Goal: Task Accomplishment & Management: Manage account settings

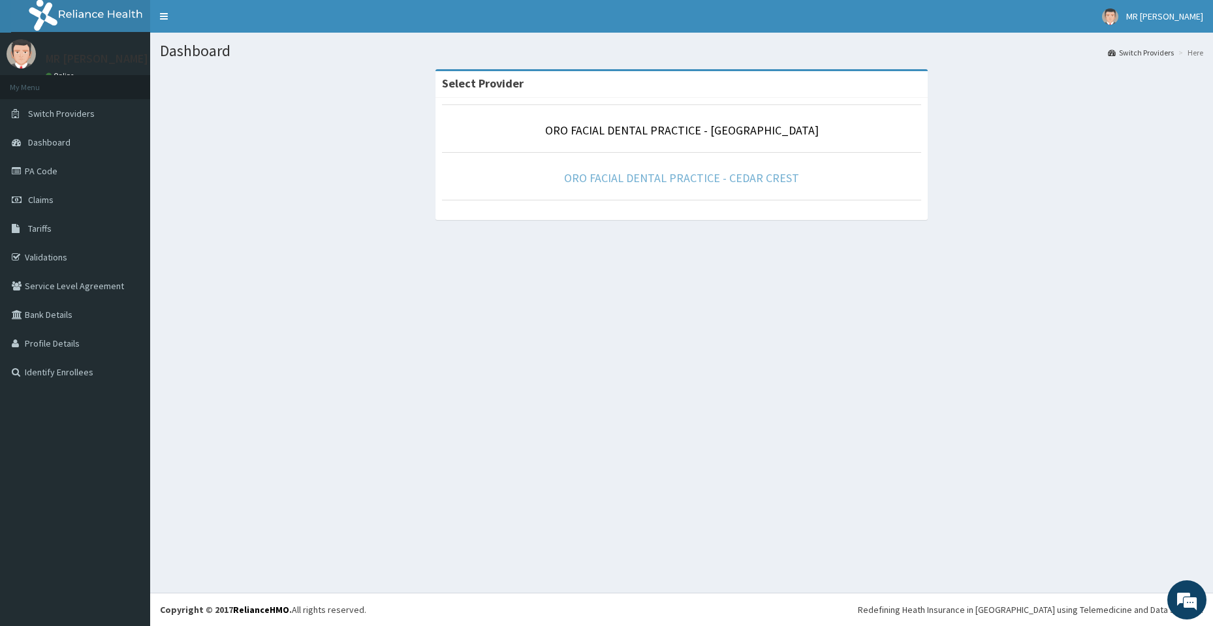
click at [680, 182] on link "ORO FACIAL DENTAL PRACTICE - CEDAR CREST" at bounding box center [681, 177] width 235 height 15
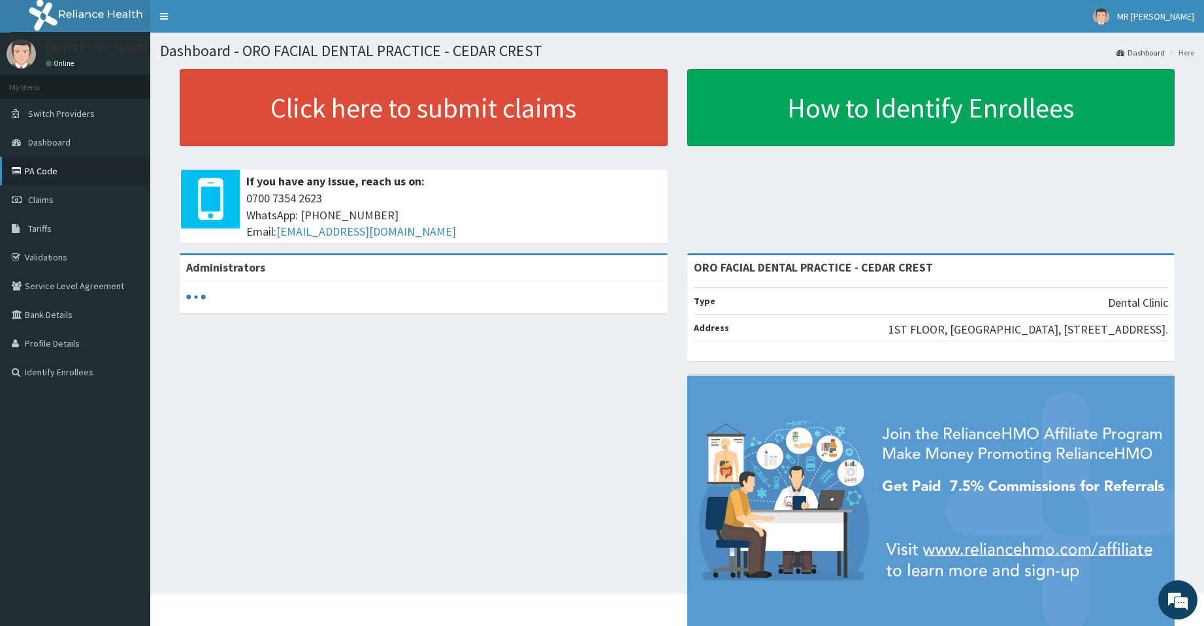
click at [61, 174] on link "PA Code" at bounding box center [75, 171] width 150 height 29
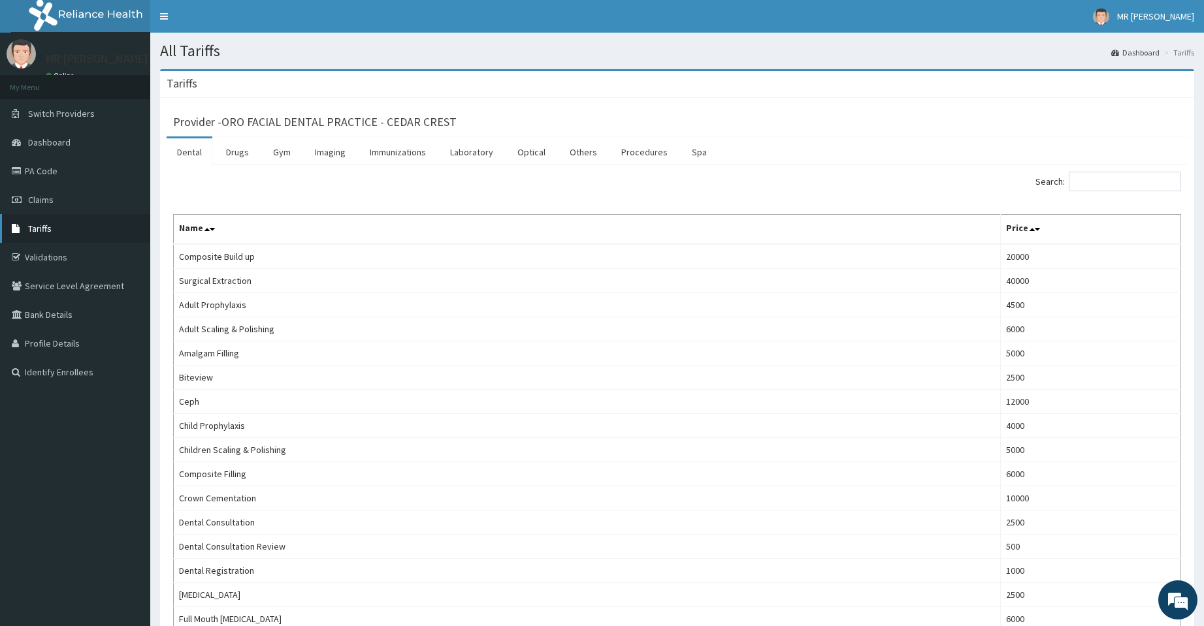
click at [47, 234] on link "Tariffs" at bounding box center [75, 228] width 150 height 29
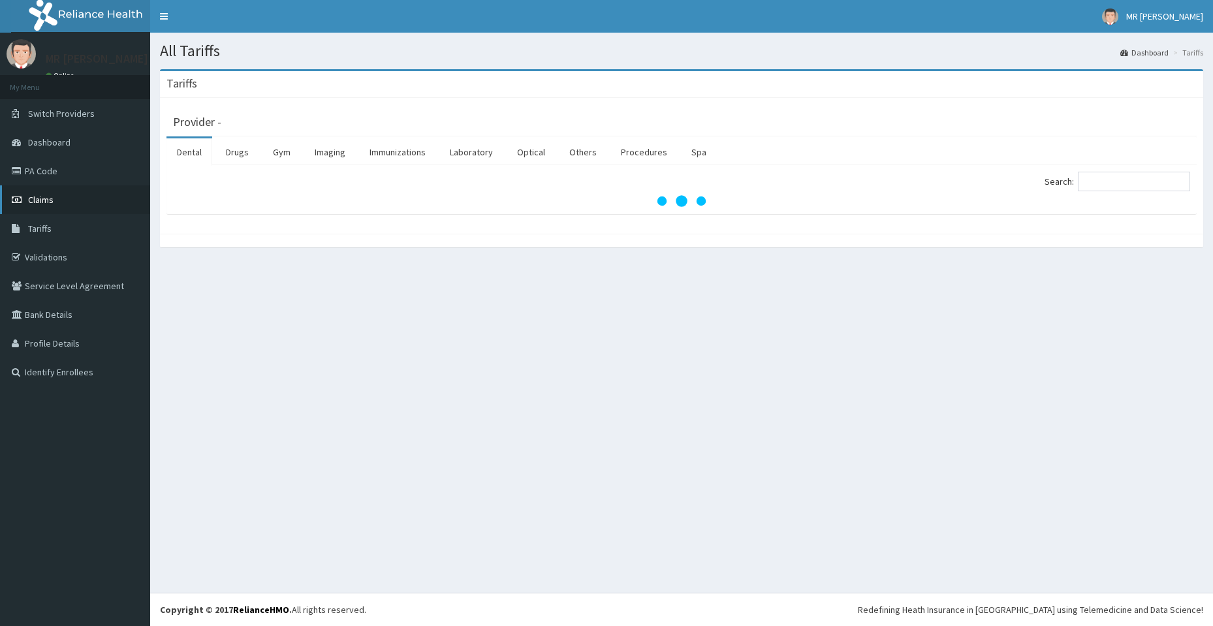
click at [46, 198] on span "Claims" at bounding box center [40, 200] width 25 height 12
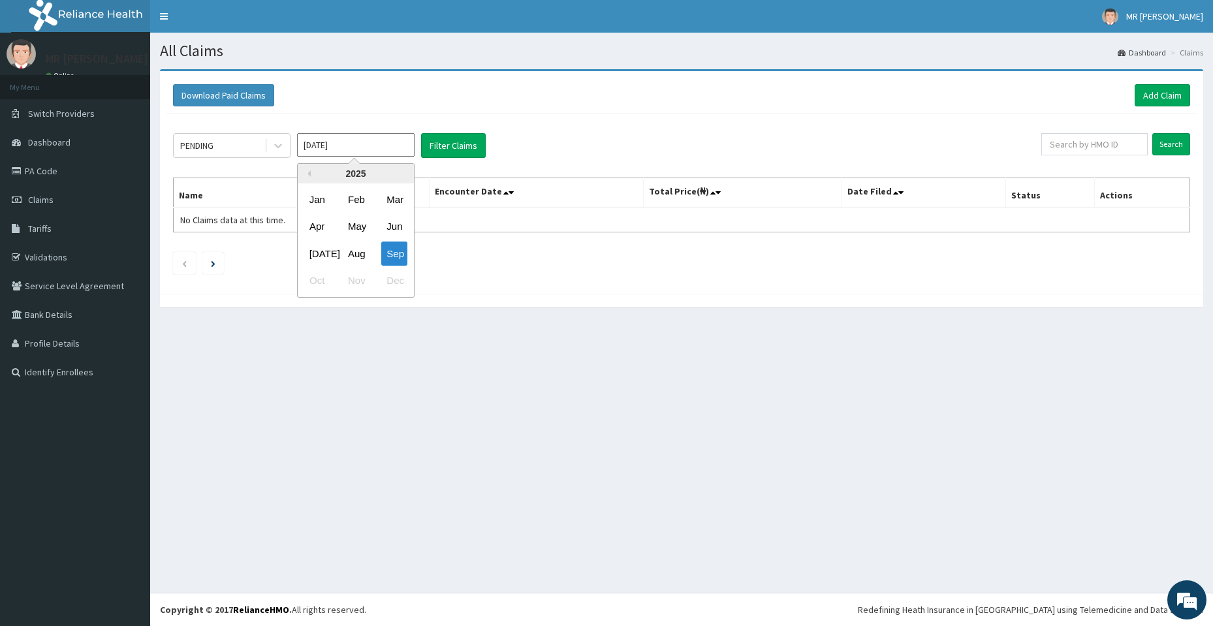
click at [403, 145] on input "Sep 2025" at bounding box center [356, 145] width 118 height 24
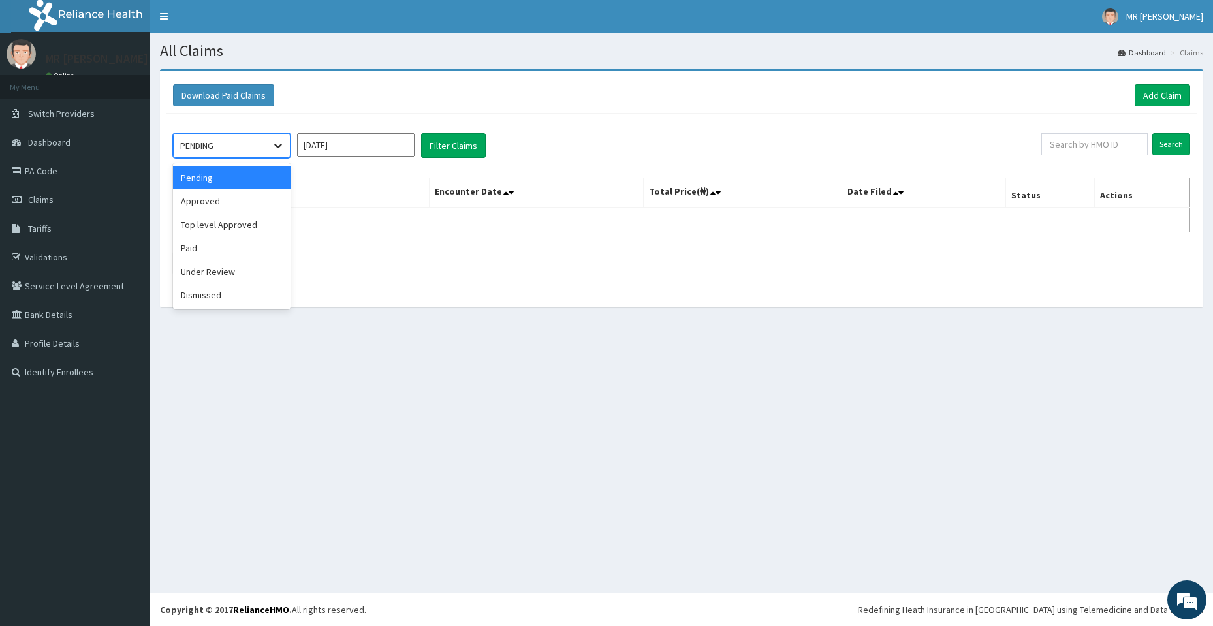
click at [281, 152] on icon at bounding box center [278, 145] width 13 height 13
click at [266, 200] on div "Approved" at bounding box center [232, 201] width 118 height 24
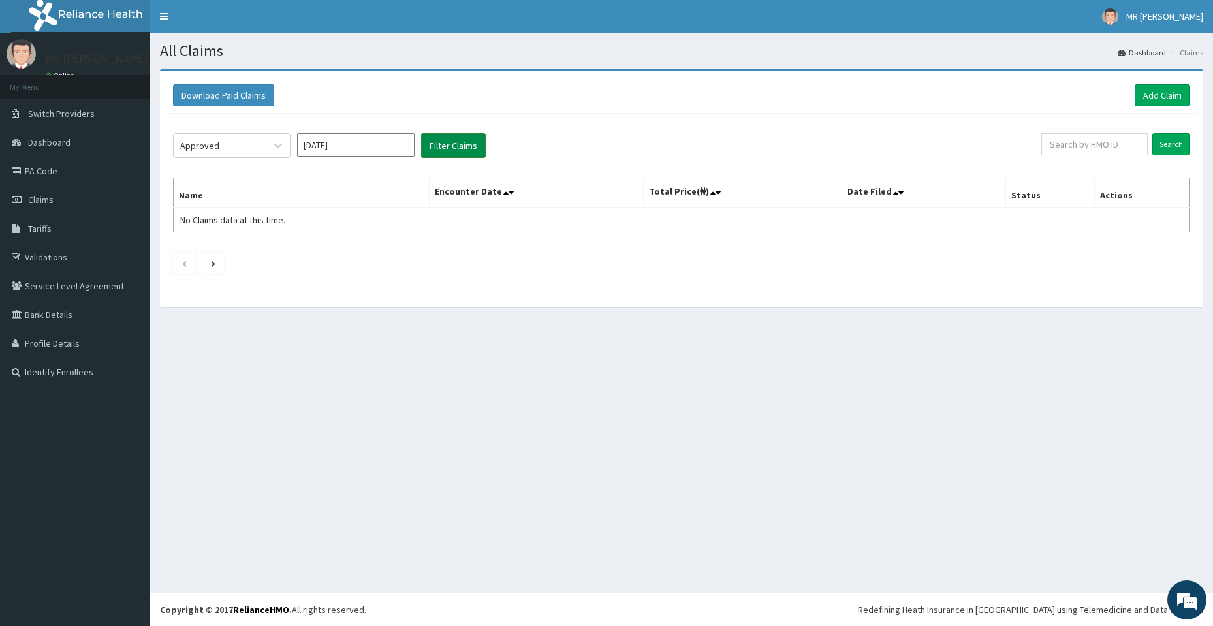
click at [452, 148] on button "Filter Claims" at bounding box center [453, 145] width 65 height 25
click at [401, 141] on input "Sep 2025" at bounding box center [356, 145] width 118 height 24
click at [361, 253] on div "Aug" at bounding box center [356, 254] width 26 height 24
type input "Aug 2025"
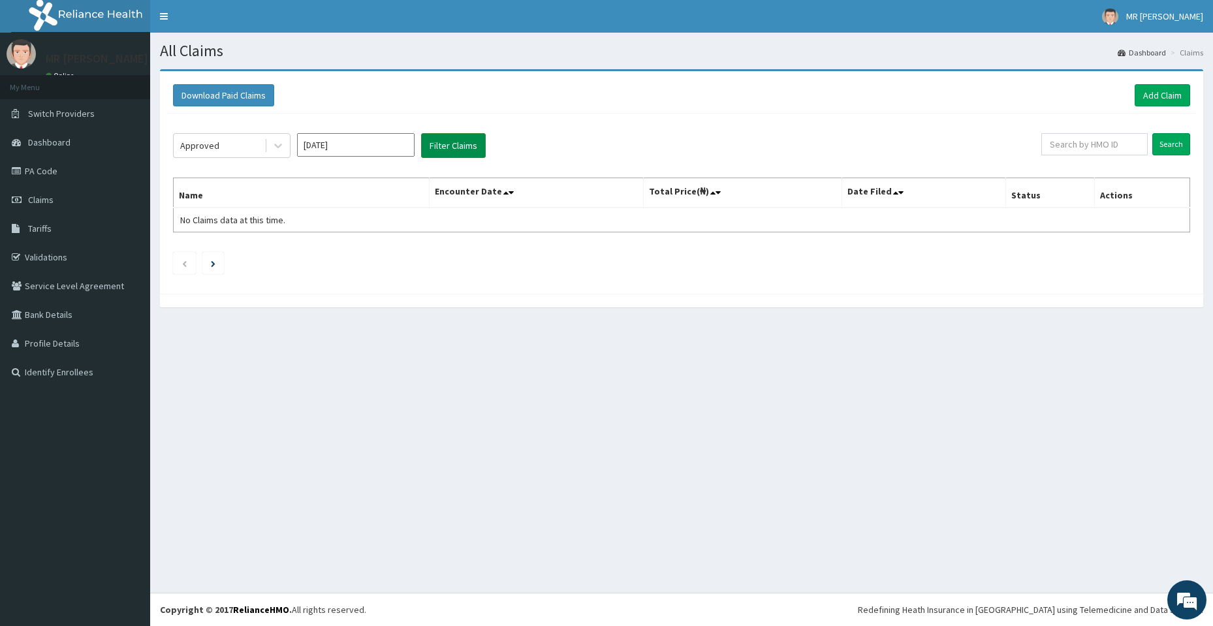
click at [452, 138] on button "Filter Claims" at bounding box center [453, 145] width 65 height 25
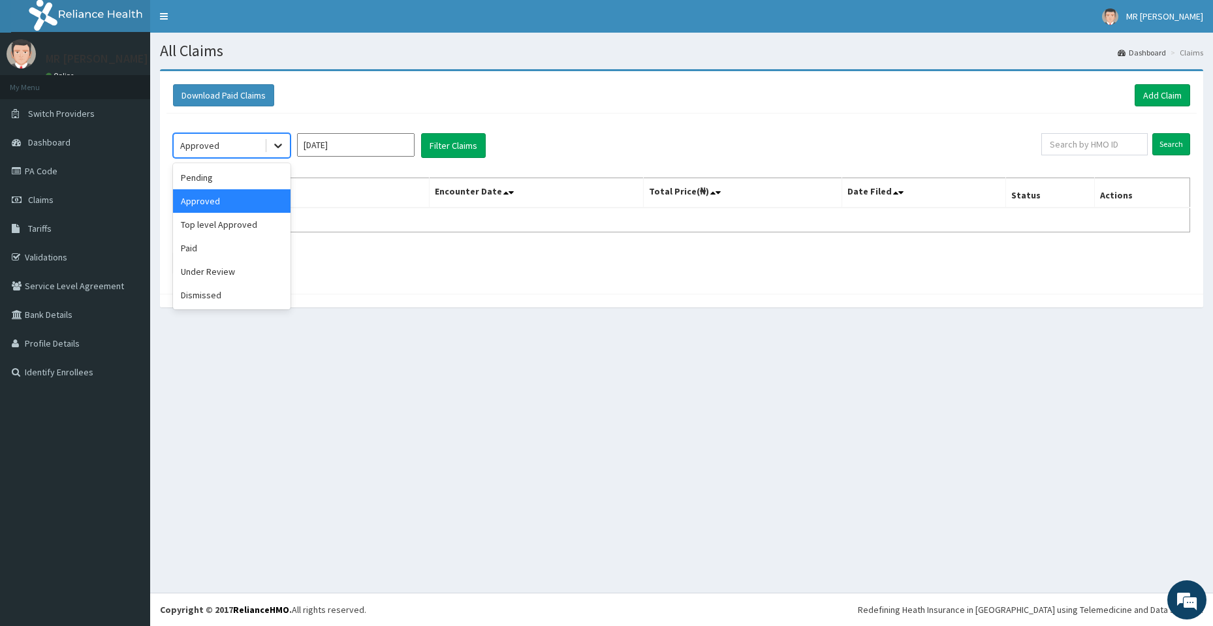
click at [280, 148] on icon at bounding box center [278, 145] width 13 height 13
click at [250, 249] on div "Paid" at bounding box center [232, 248] width 118 height 24
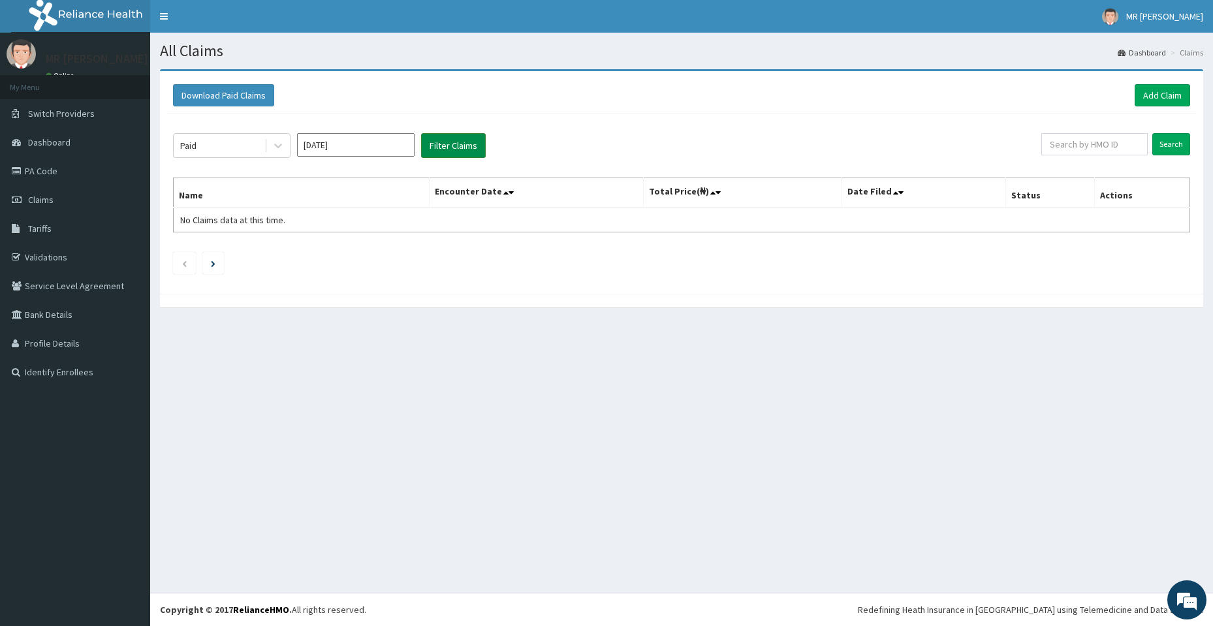
click at [448, 144] on button "Filter Claims" at bounding box center [453, 145] width 65 height 25
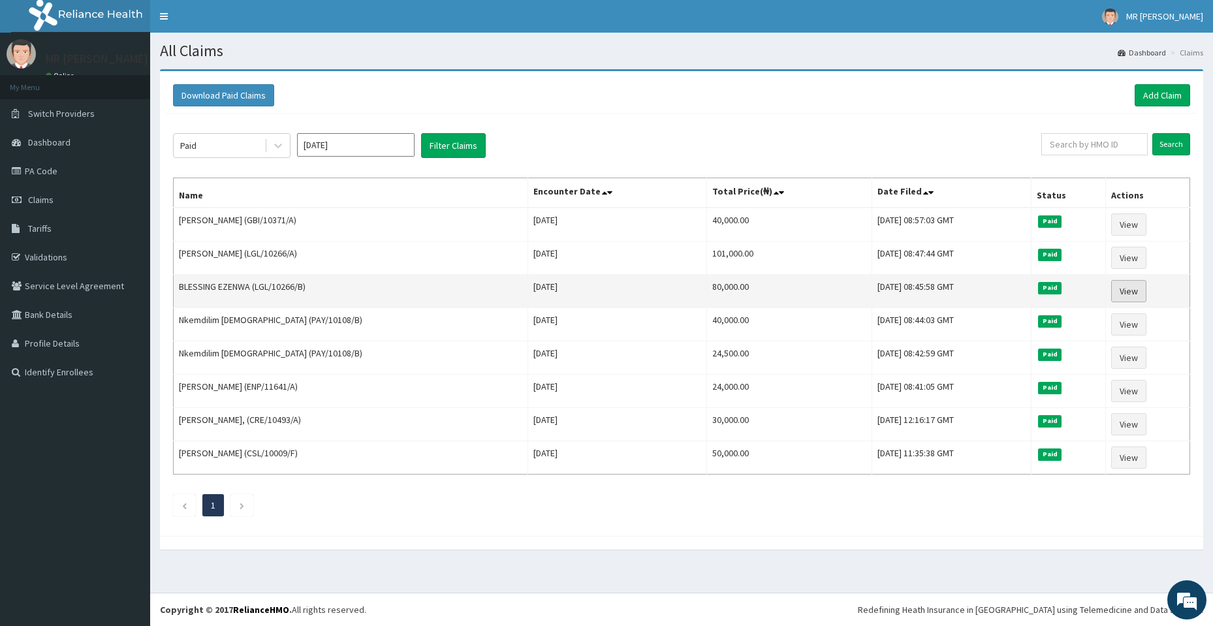
click at [1130, 285] on link "View" at bounding box center [1129, 291] width 35 height 22
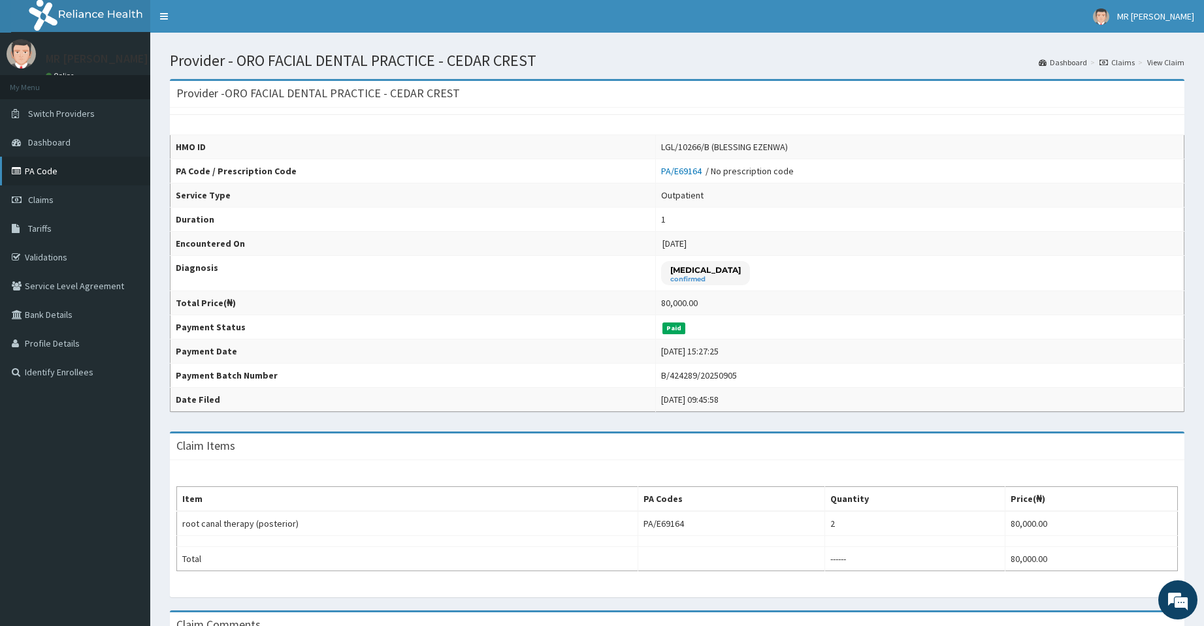
click at [41, 168] on link "PA Code" at bounding box center [75, 171] width 150 height 29
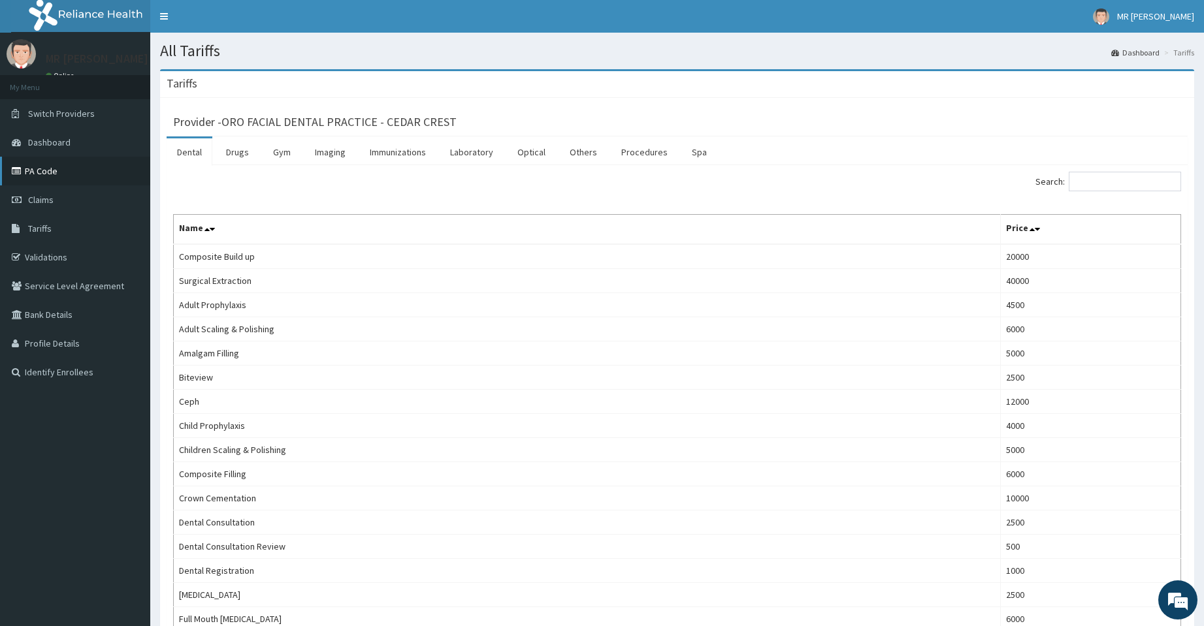
click at [49, 168] on link "PA Code" at bounding box center [75, 171] width 150 height 29
